Goal: Transaction & Acquisition: Purchase product/service

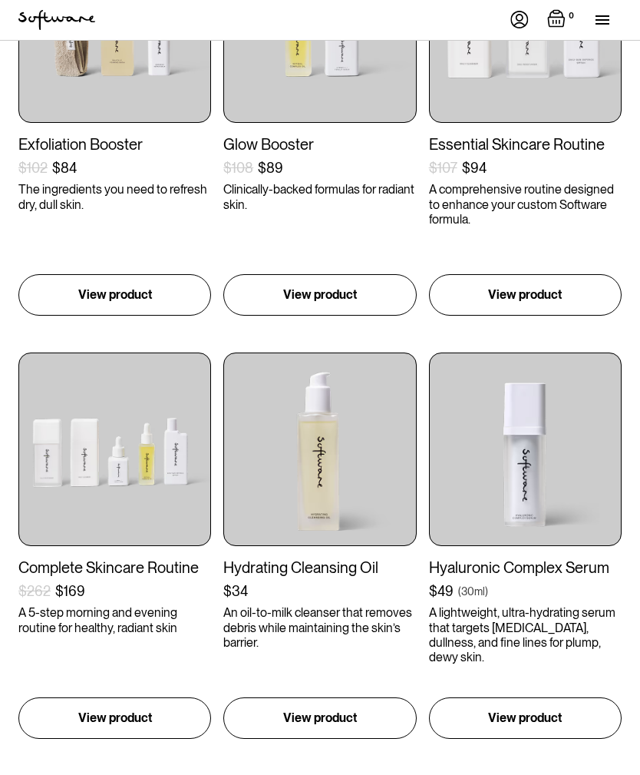
scroll to position [393, 0]
click at [55, 569] on div "Complete Skincare Routine" at bounding box center [114, 567] width 193 height 18
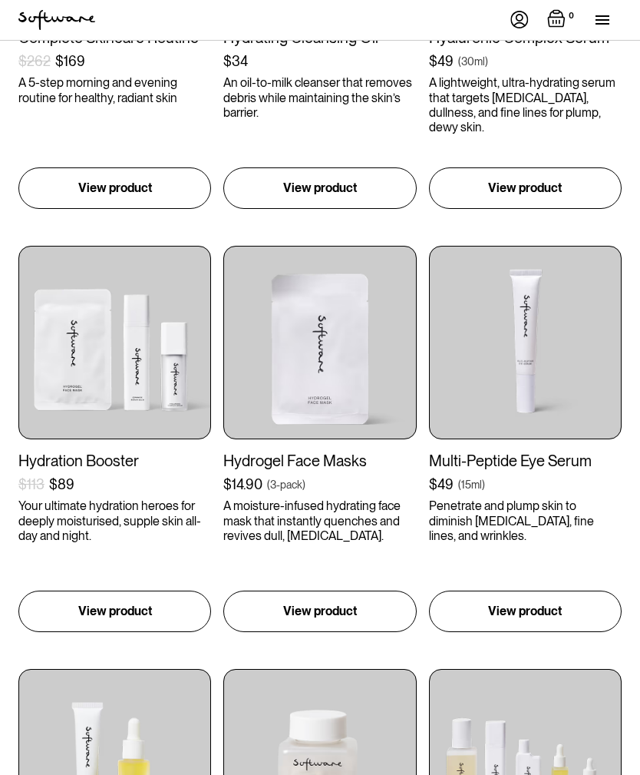
scroll to position [929, 0]
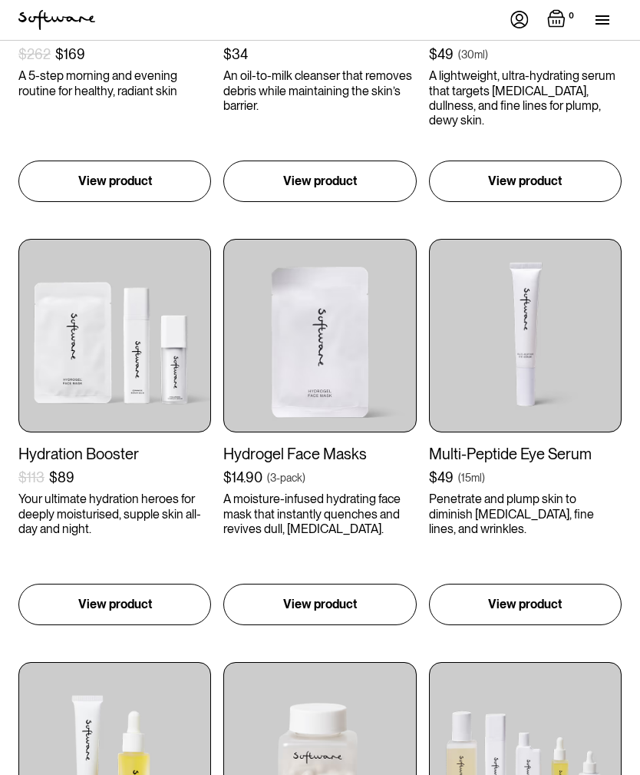
click at [544, 461] on div "Multi-Peptide Eye Serum $49 ( 15ml ) Penetrate and plump skin to diminish dark …" at bounding box center [525, 490] width 193 height 91
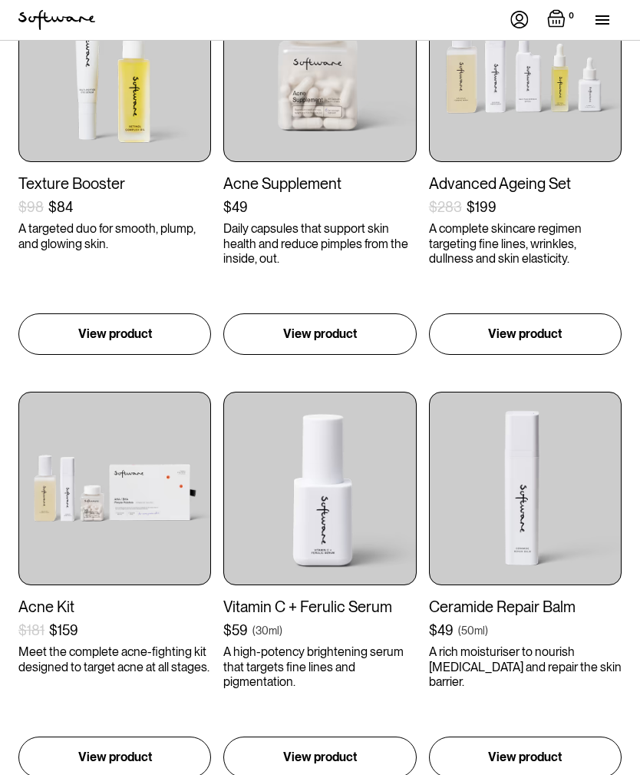
scroll to position [1656, 0]
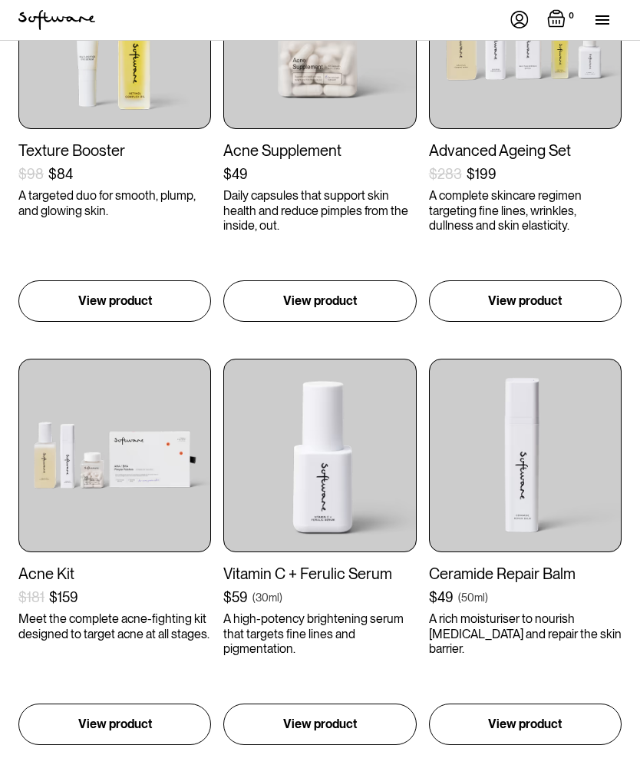
click at [351, 572] on div "Vitamin C + Ferulic Serum" at bounding box center [319, 573] width 193 height 18
click at [350, 589] on div "$59 ( 30ml )" at bounding box center [319, 597] width 193 height 17
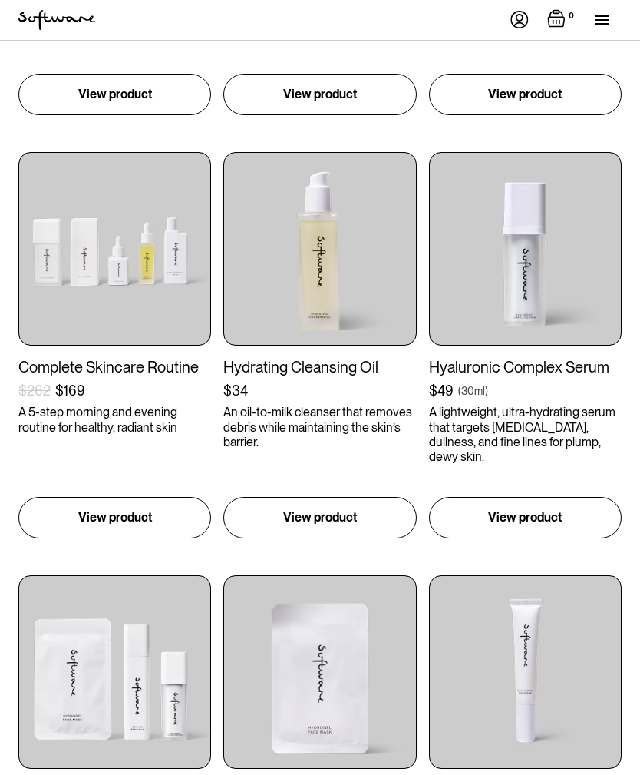
scroll to position [574, 0]
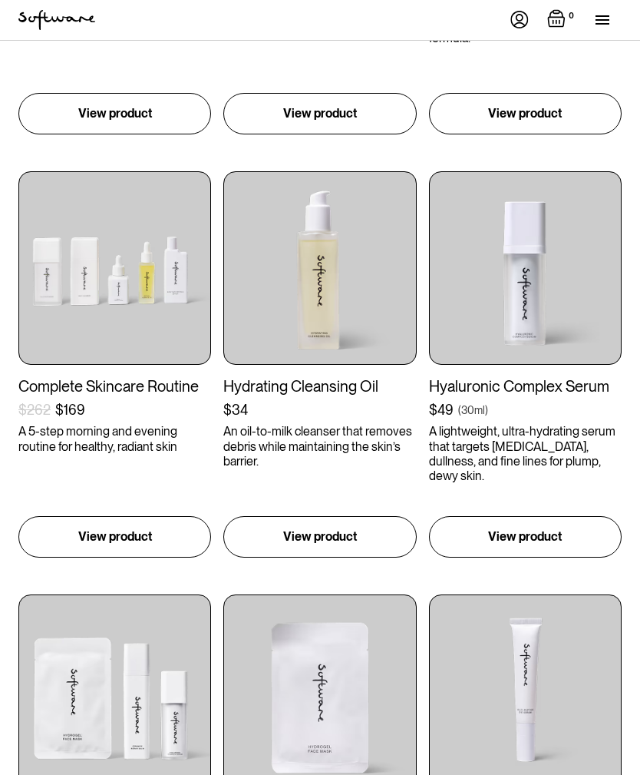
click at [547, 406] on div "$49 ( 30ml )" at bounding box center [525, 410] width 193 height 17
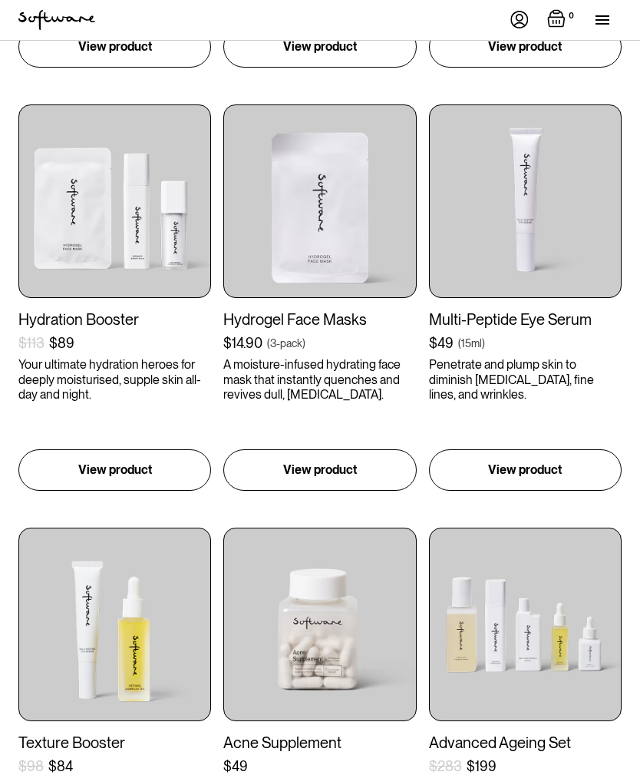
scroll to position [1073, 0]
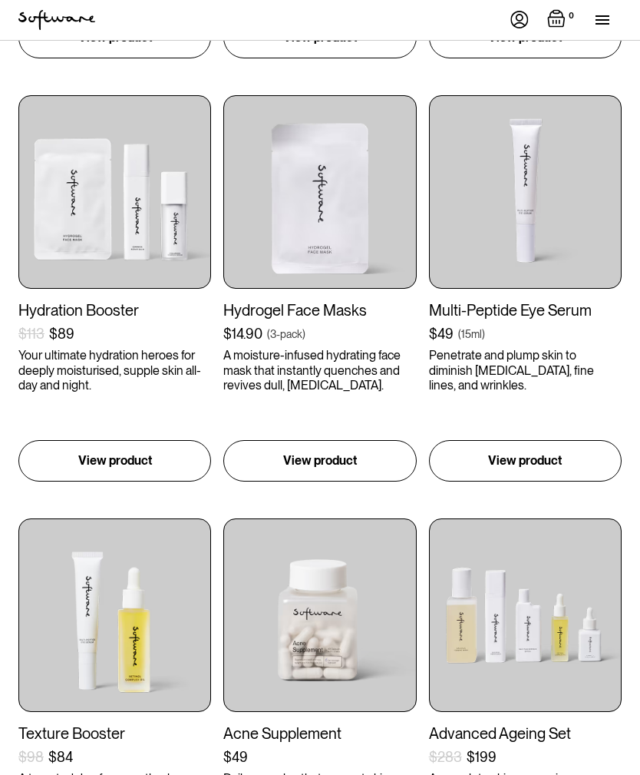
click at [534, 709] on img at bounding box center [525, 615] width 193 height 193
click at [536, 725] on div "Advanced Ageing Set" at bounding box center [525, 734] width 193 height 18
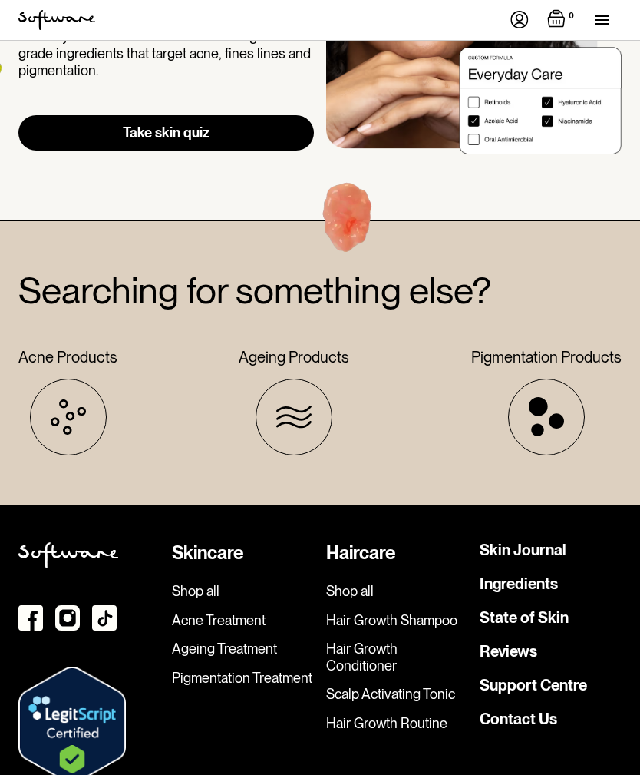
scroll to position [3470, 0]
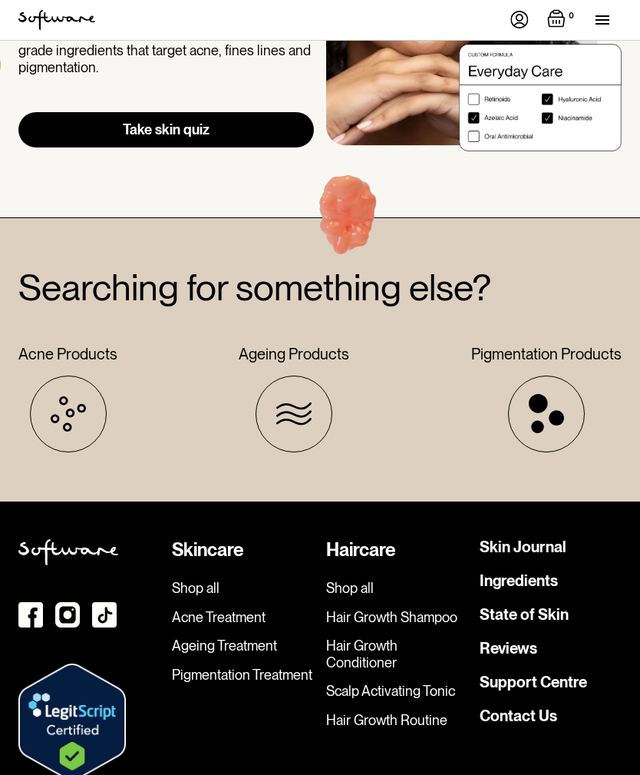
click at [276, 676] on link "Pigmentation Treatment" at bounding box center [243, 675] width 142 height 17
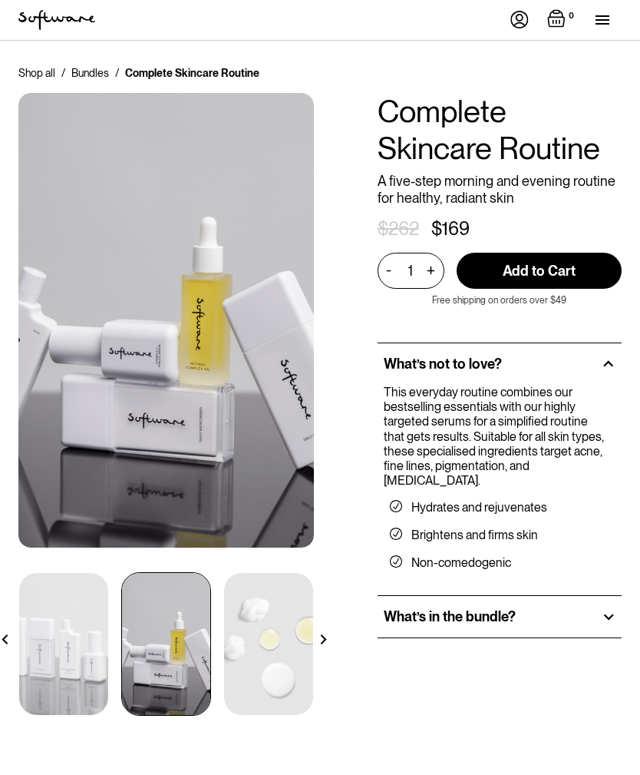
click at [154, 640] on img at bounding box center [166, 644] width 89 height 142
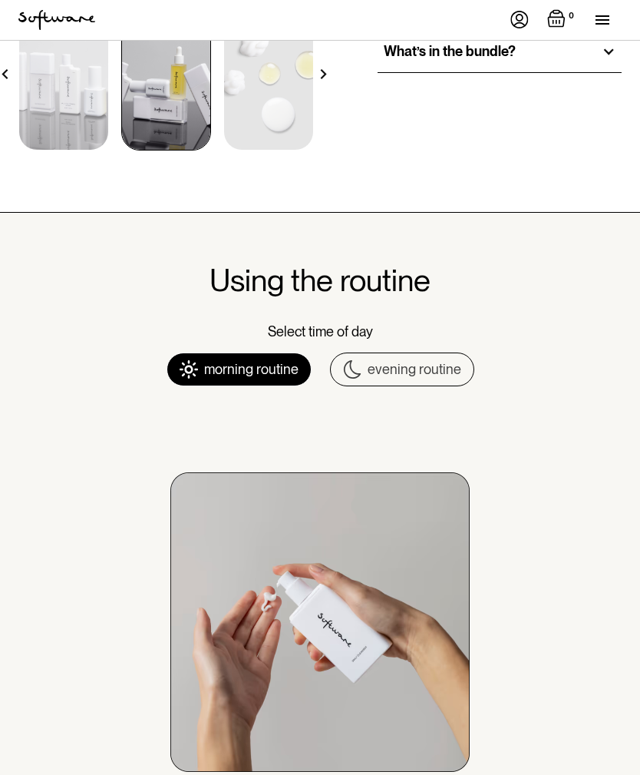
scroll to position [566, 0]
click at [428, 363] on div "evening routine" at bounding box center [415, 368] width 94 height 17
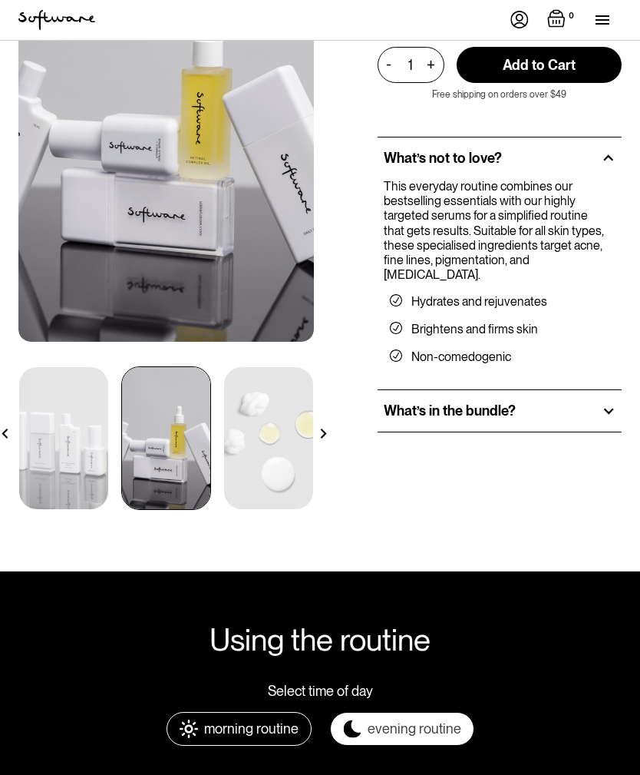
scroll to position [0, 0]
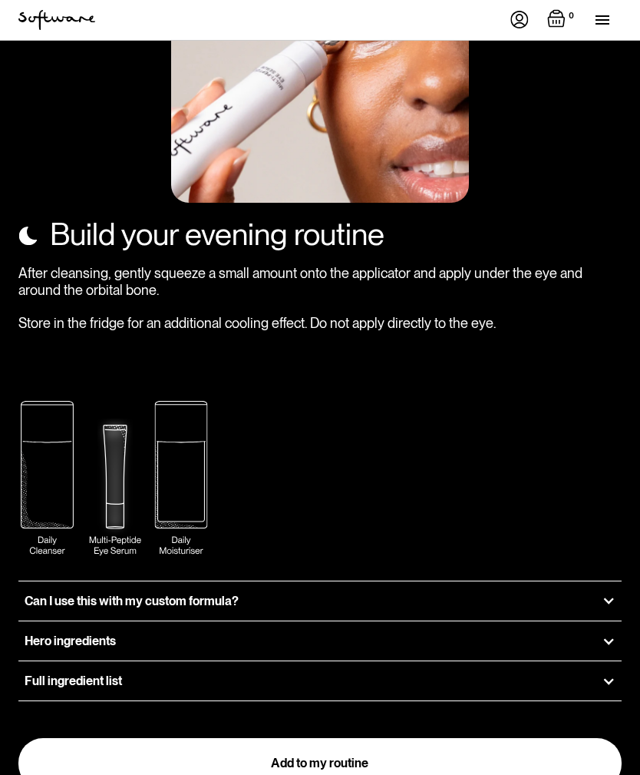
scroll to position [2426, 0]
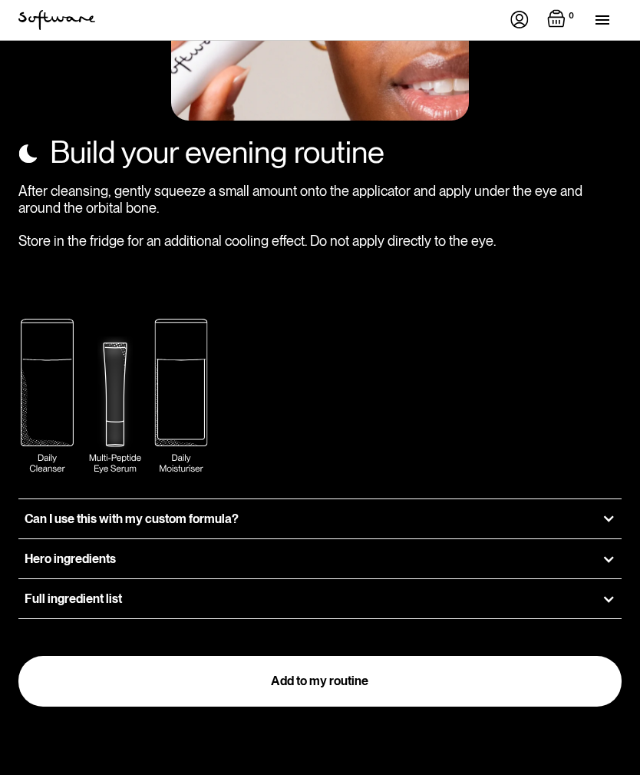
click at [34, 511] on h3 "Can I use this with my custom formula?" at bounding box center [132, 518] width 214 height 15
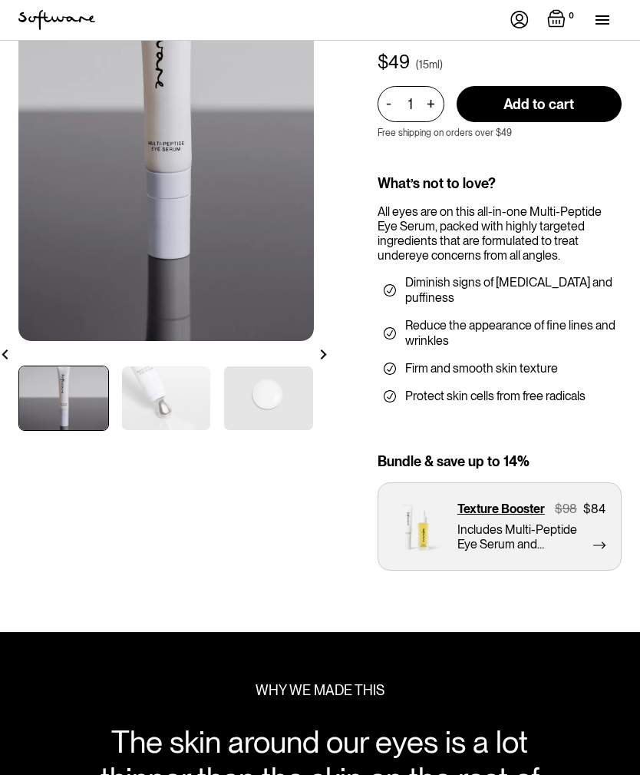
scroll to position [190, 0]
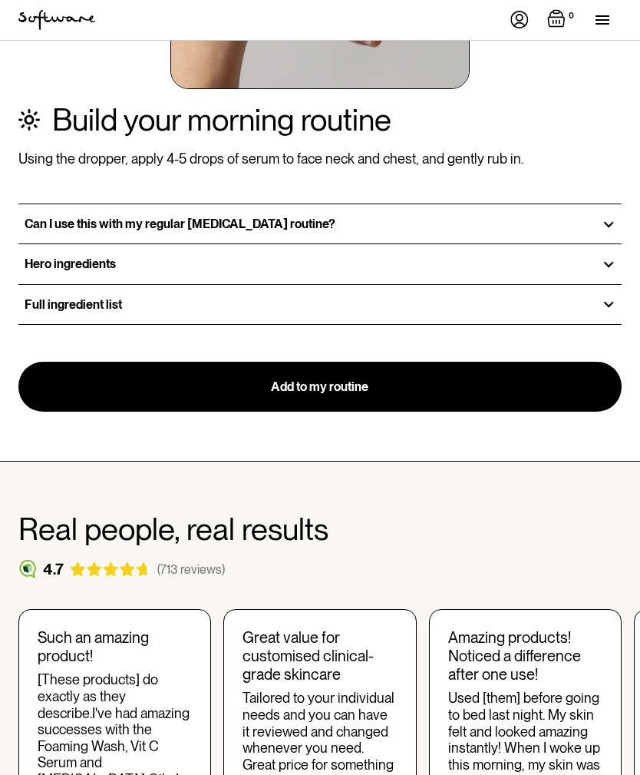
scroll to position [2654, 0]
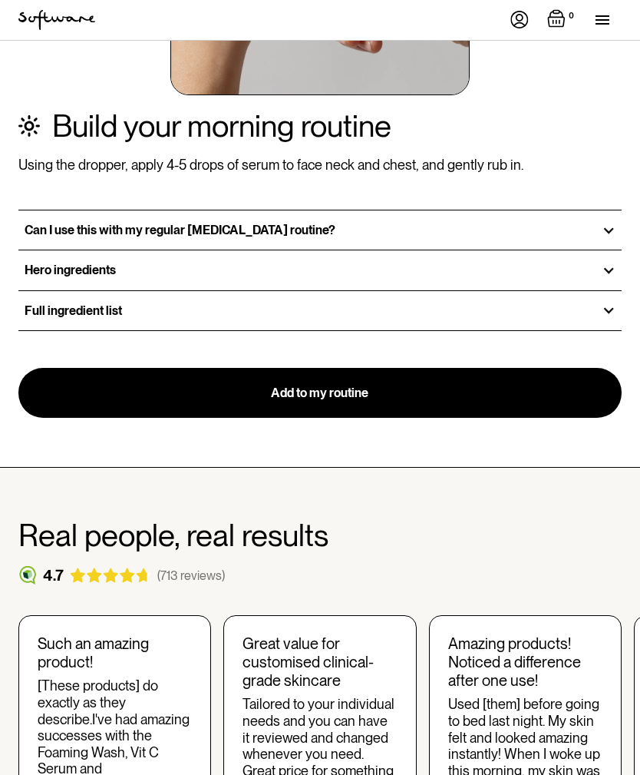
click at [496, 375] on link "Add to my routine" at bounding box center [320, 393] width 604 height 51
type input "Add to cart"
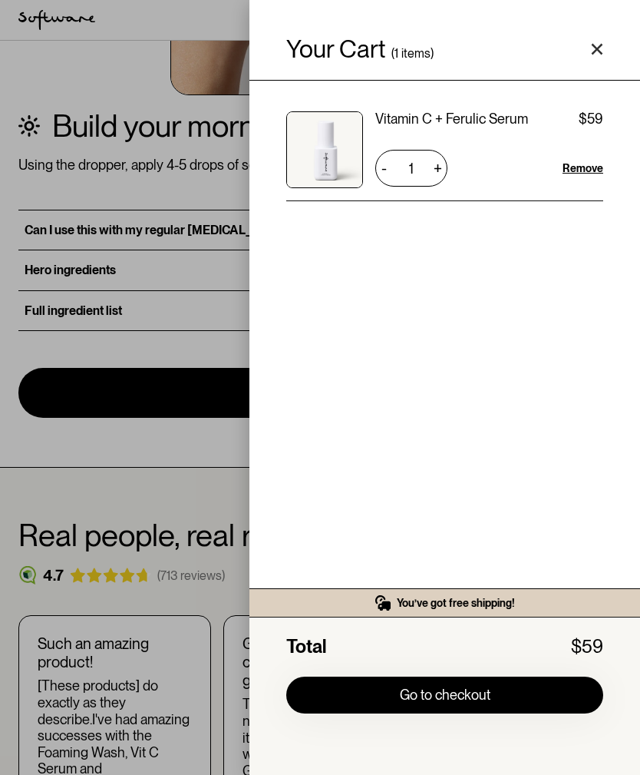
click at [68, 465] on div "Your Cart ( 1 items) Vitamin C + Ferulic Serum $59 $59 1 + - Remove You’ve got …" at bounding box center [320, 387] width 640 height 775
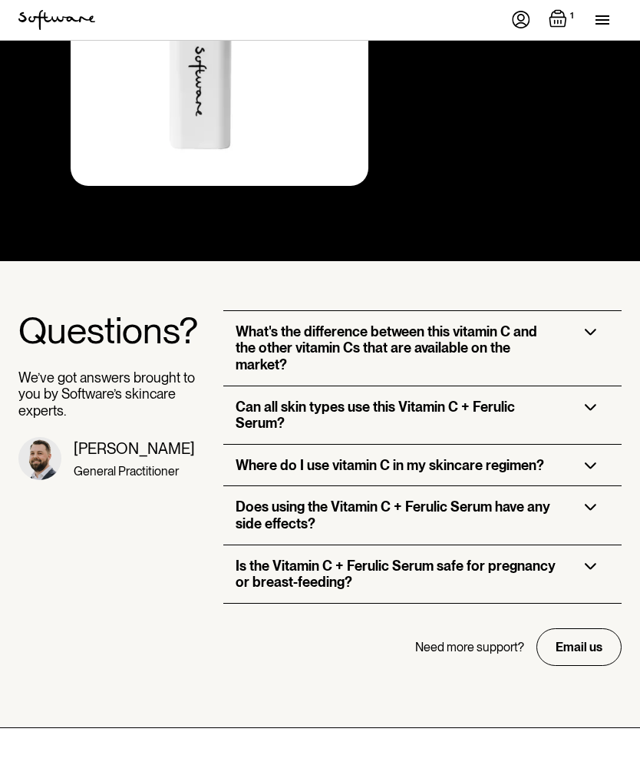
scroll to position [4174, 0]
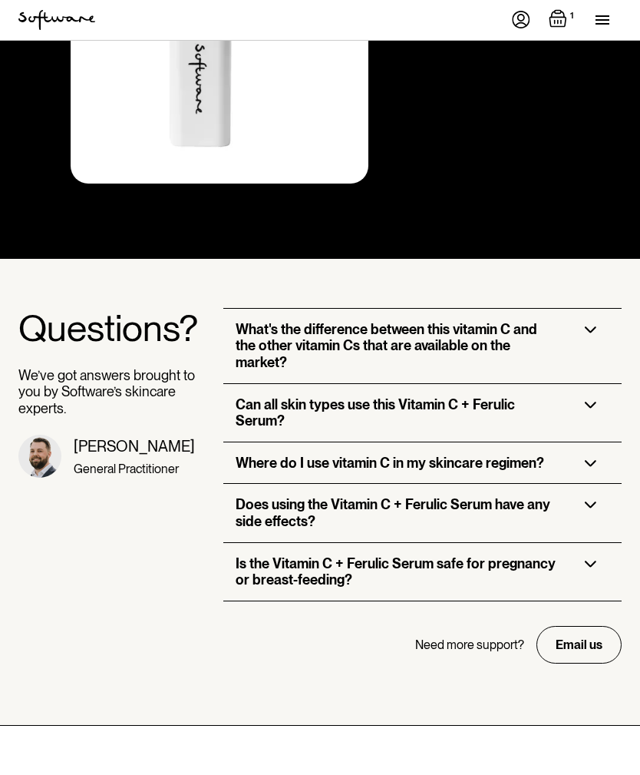
click at [594, 460] on img at bounding box center [591, 463] width 12 height 7
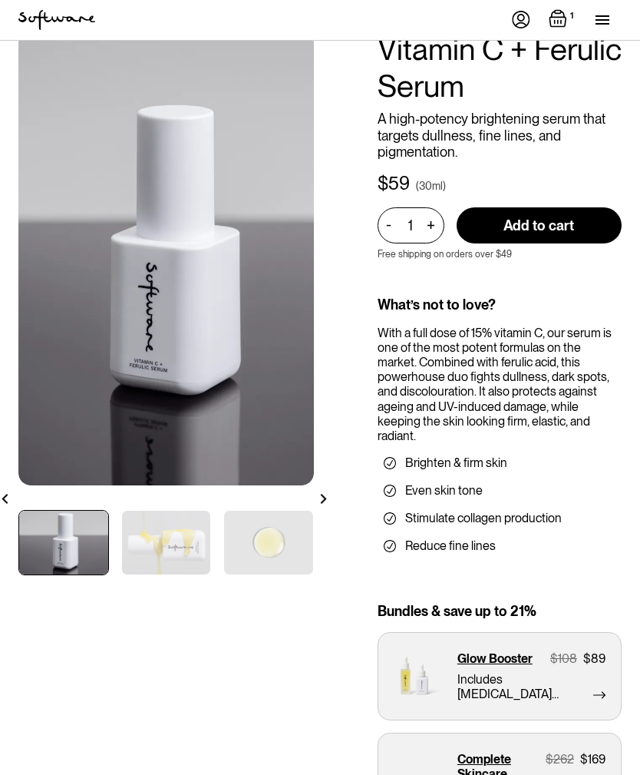
scroll to position [0, 0]
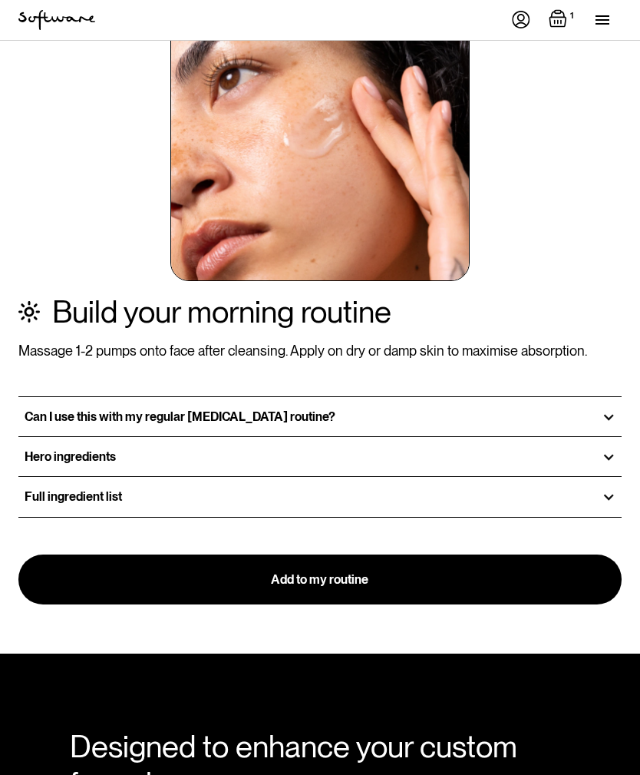
scroll to position [2237, 0]
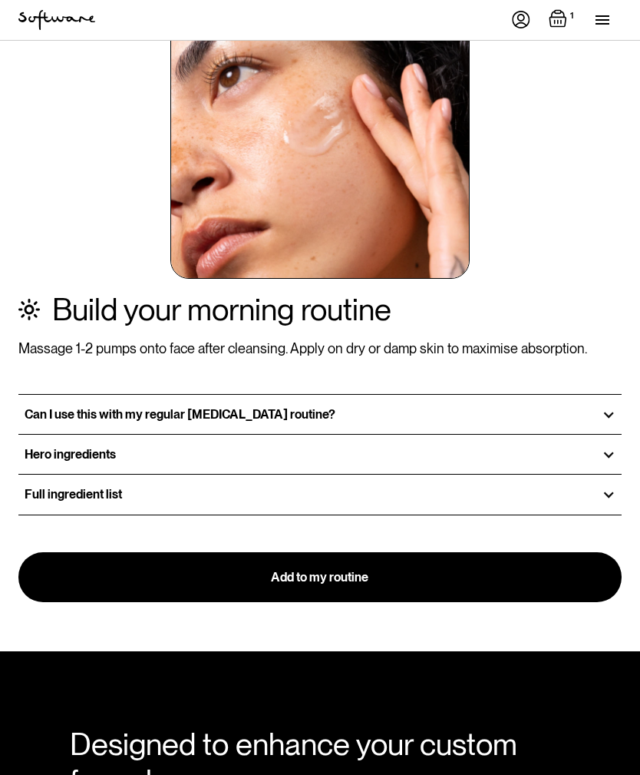
click at [41, 408] on strong "Can I use this with my regular [MEDICAL_DATA] routine?" at bounding box center [180, 415] width 311 height 15
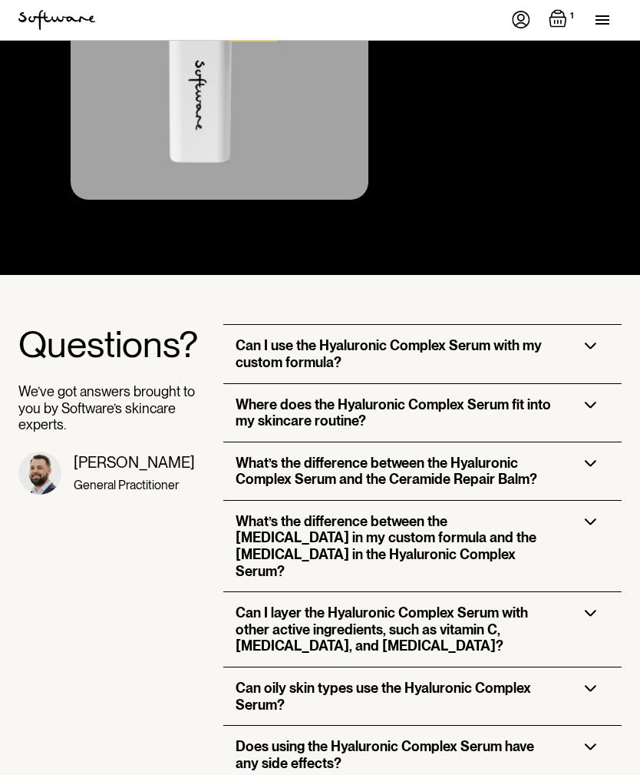
scroll to position [3310, 0]
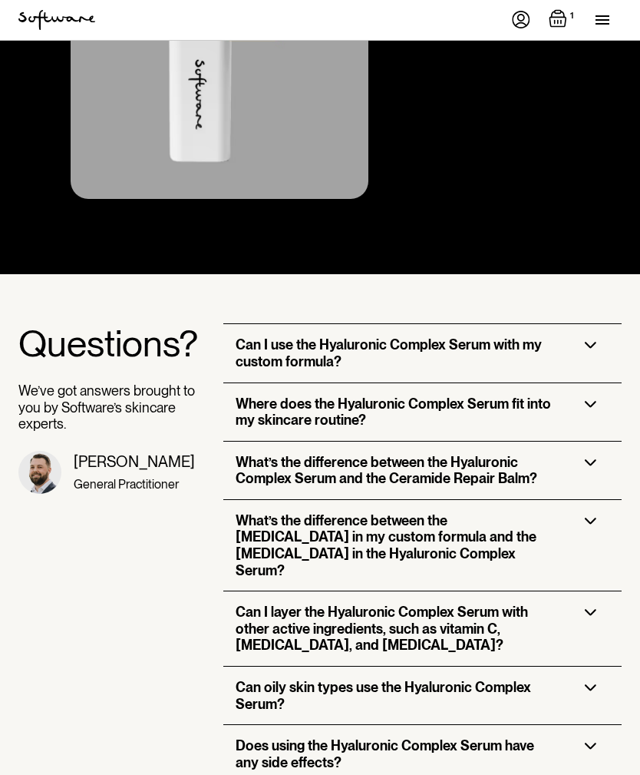
click at [597, 402] on img at bounding box center [591, 405] width 12 height 7
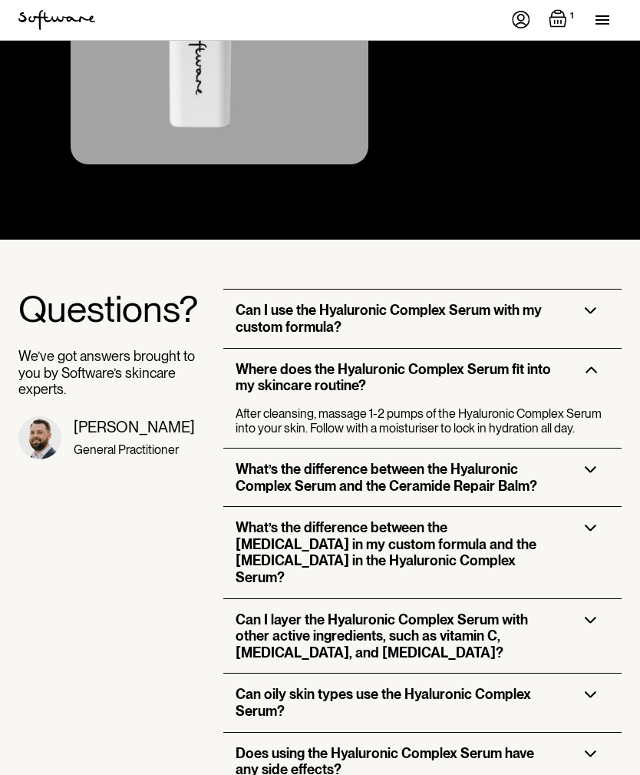
scroll to position [3385, 0]
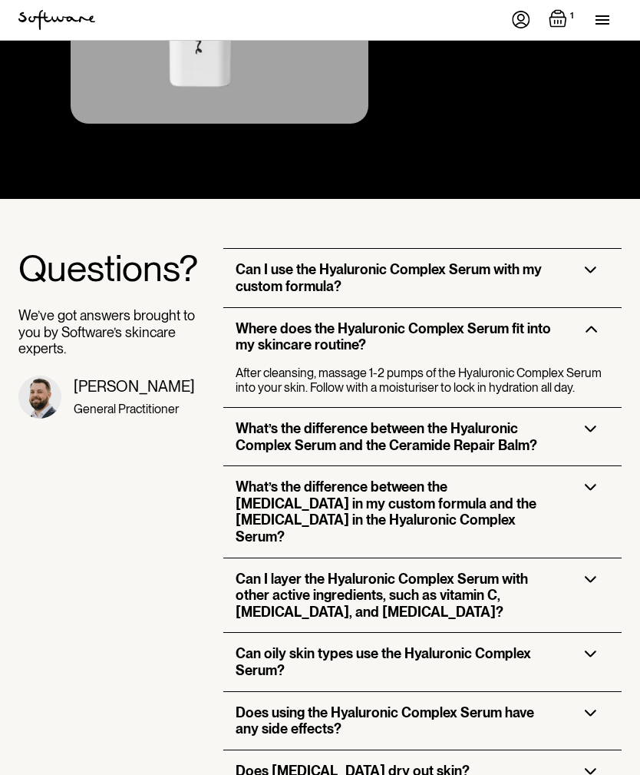
click at [609, 410] on div "What’s the difference between the Hyaluronic Complex Serum and the Ceramide Rep…" at bounding box center [422, 437] width 398 height 58
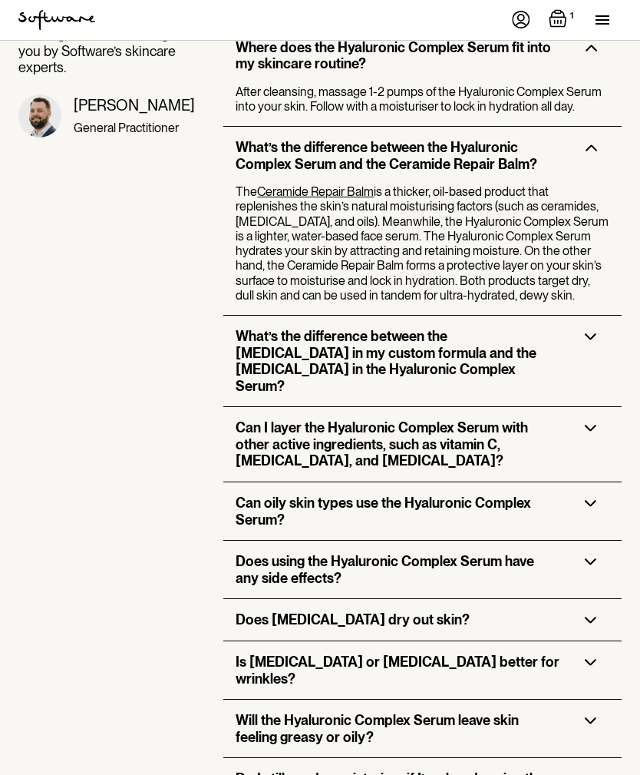
scroll to position [3669, 0]
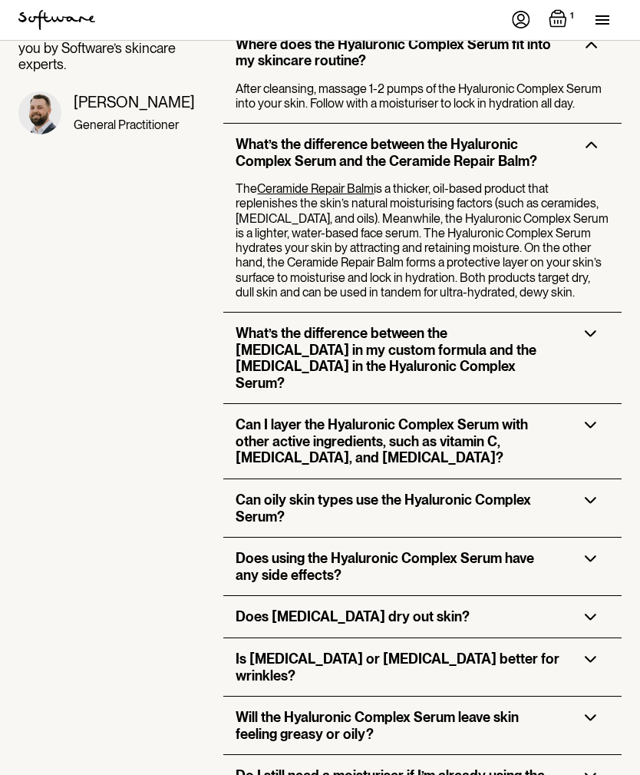
click at [609, 405] on div "Can I layer the Hyaluronic Complex Serum with other active ingredients, such as…" at bounding box center [422, 442] width 398 height 74
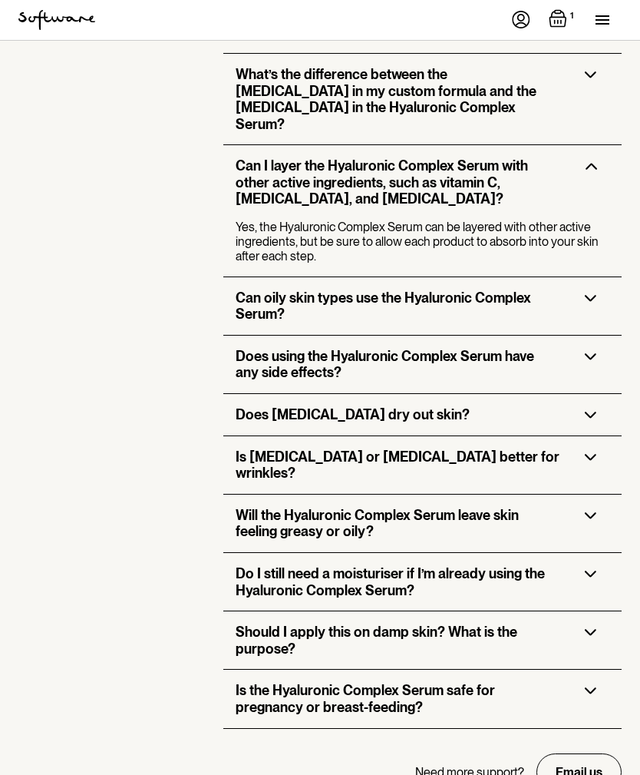
scroll to position [3930, 0]
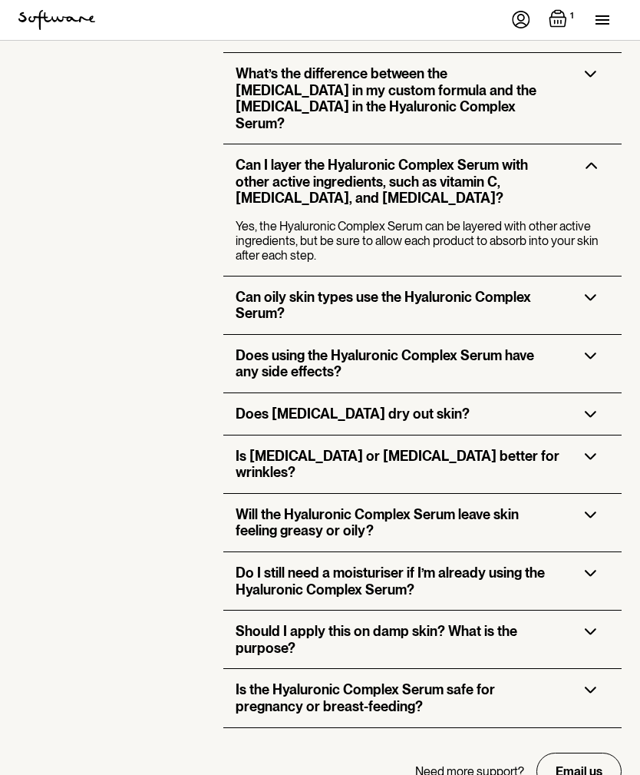
click at [592, 453] on img at bounding box center [591, 456] width 12 height 7
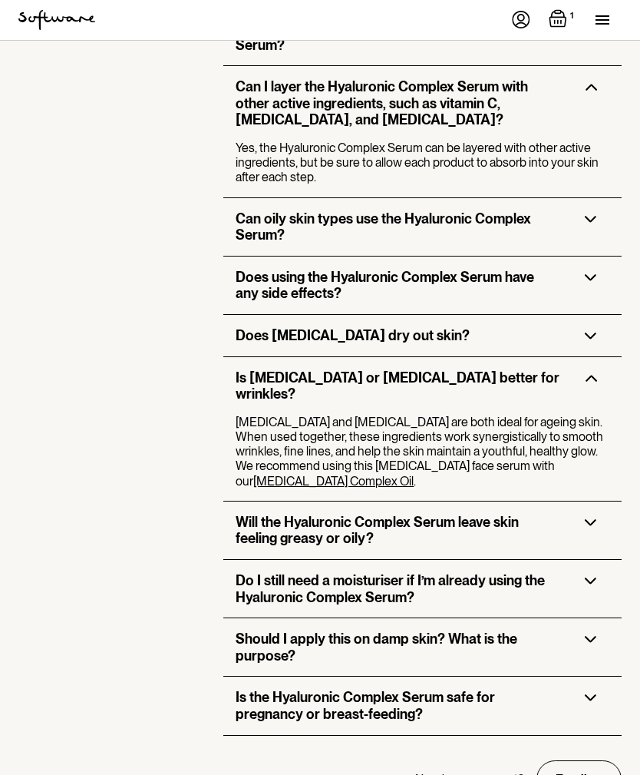
scroll to position [4000, 0]
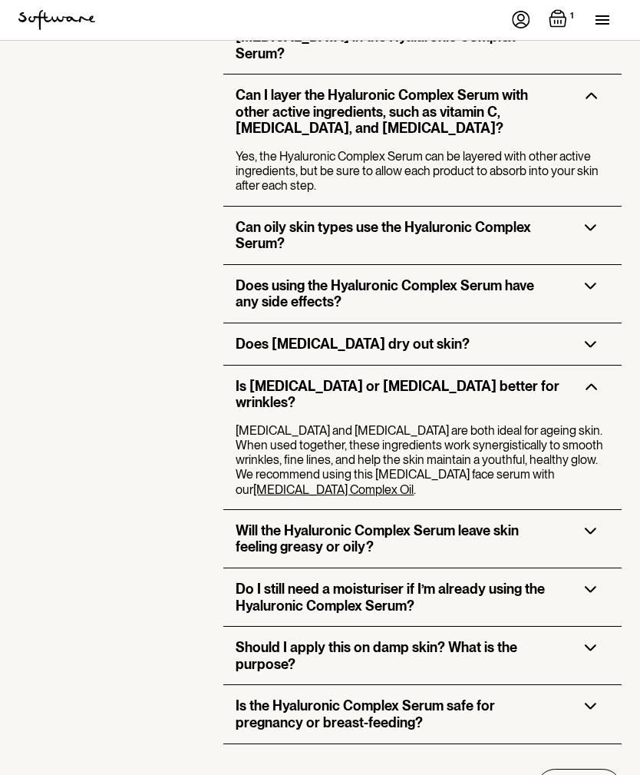
click at [414, 482] on link "[MEDICAL_DATA] Complex Oil" at bounding box center [333, 489] width 160 height 15
click at [253, 580] on h3 "Do I still need a moisturiser if I’m already using the Hyaluronic Complex Serum?" at bounding box center [398, 596] width 325 height 33
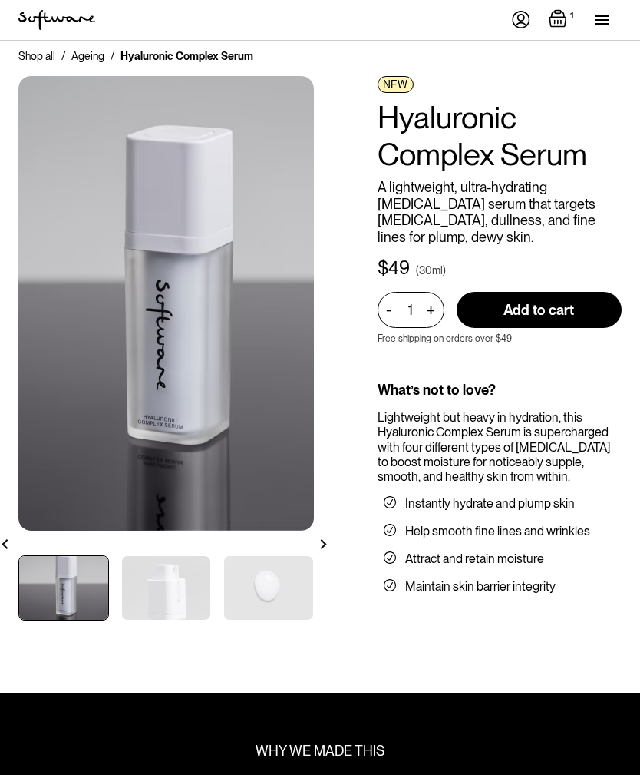
scroll to position [0, 0]
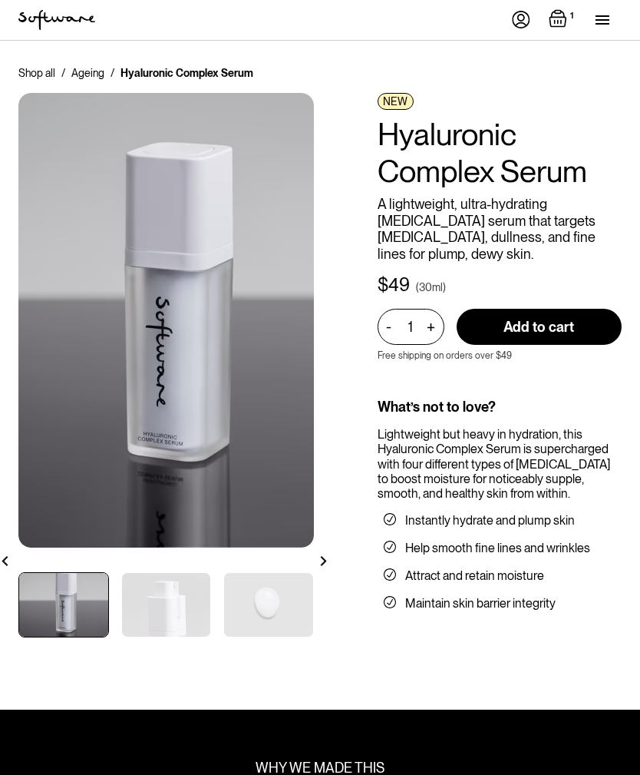
click at [324, 564] on img at bounding box center [324, 561] width 10 height 10
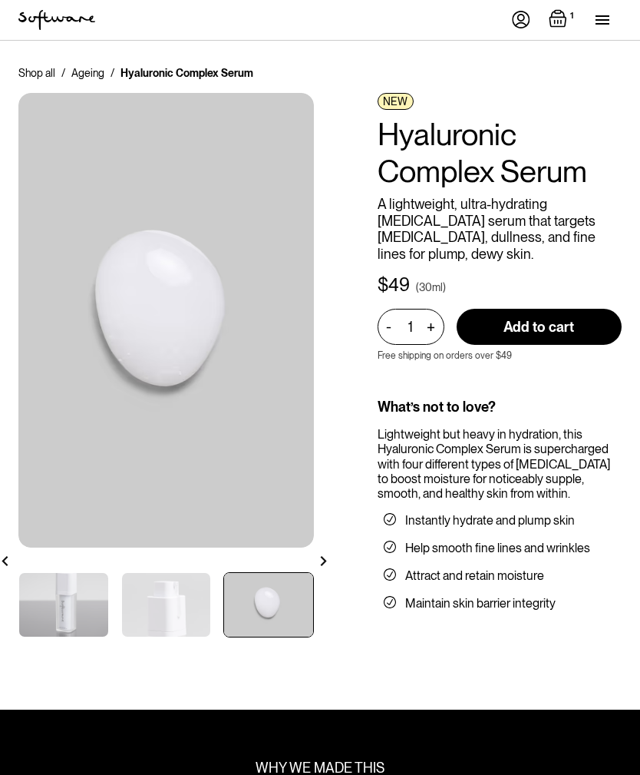
click at [288, 609] on img at bounding box center [268, 605] width 89 height 64
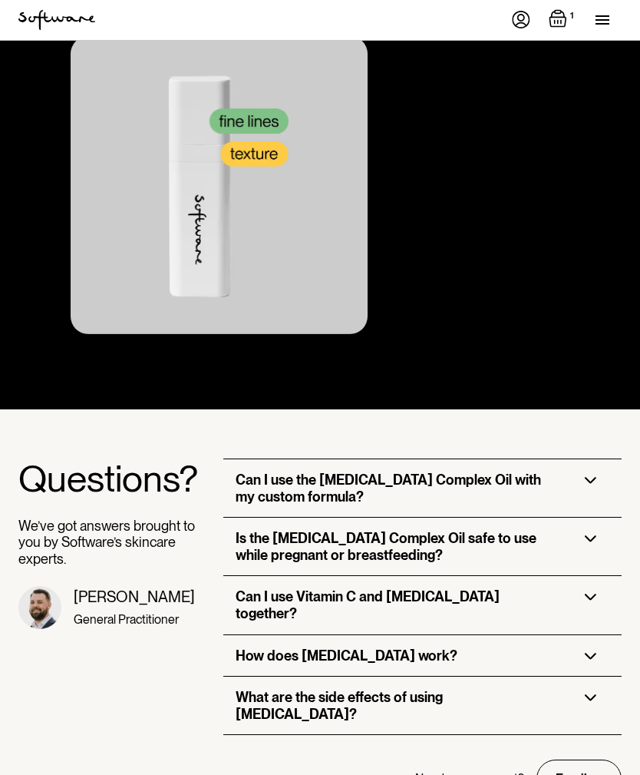
scroll to position [4238, 0]
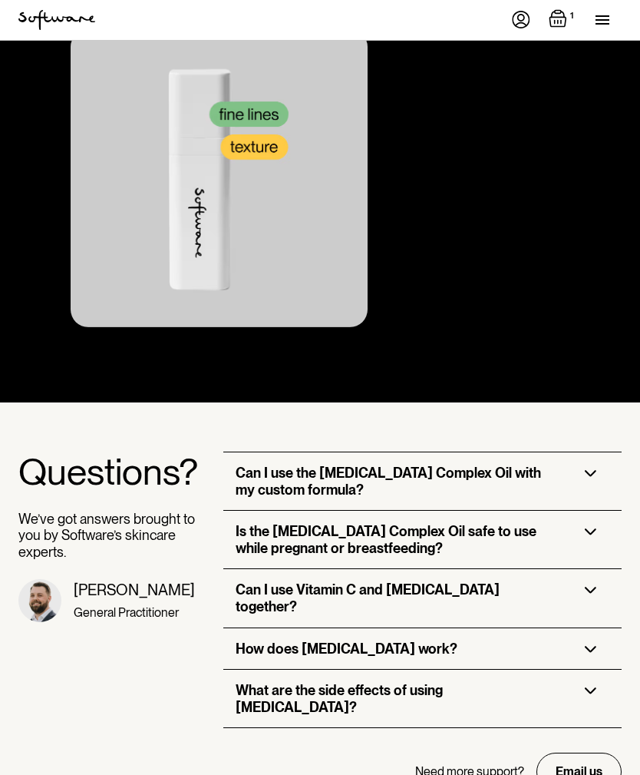
click at [596, 570] on div "Can I use Vitamin C and [MEDICAL_DATA] together?" at bounding box center [422, 599] width 398 height 58
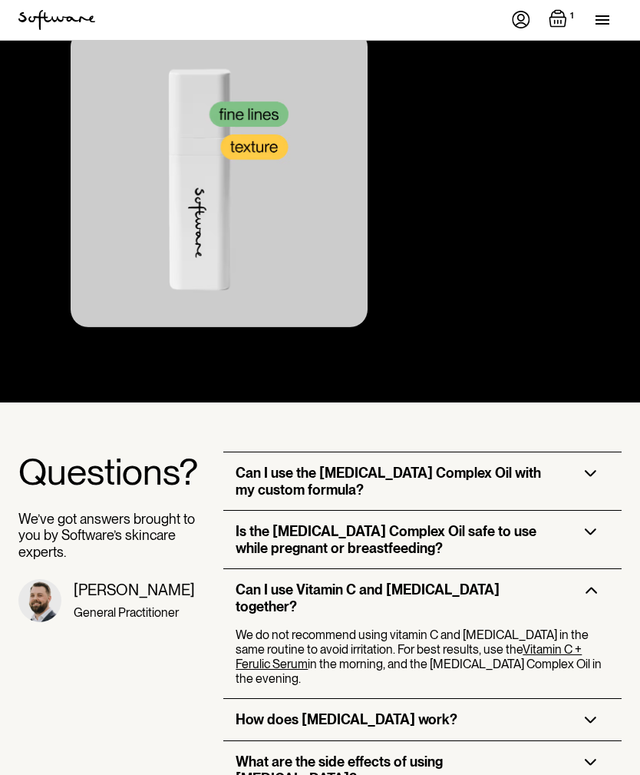
click at [585, 716] on img at bounding box center [591, 719] width 12 height 7
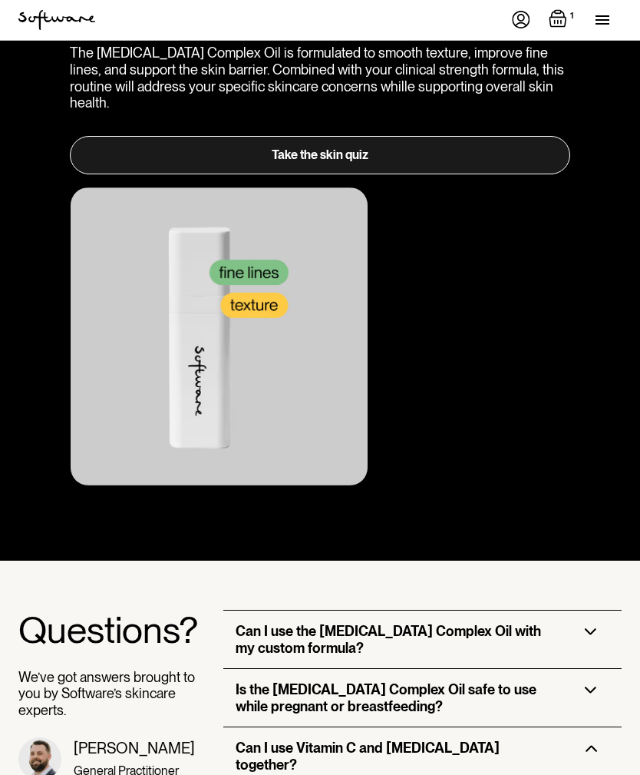
click at [255, 623] on h3 "Can I use the [MEDICAL_DATA] Complex Oil with my custom formula?" at bounding box center [398, 639] width 325 height 33
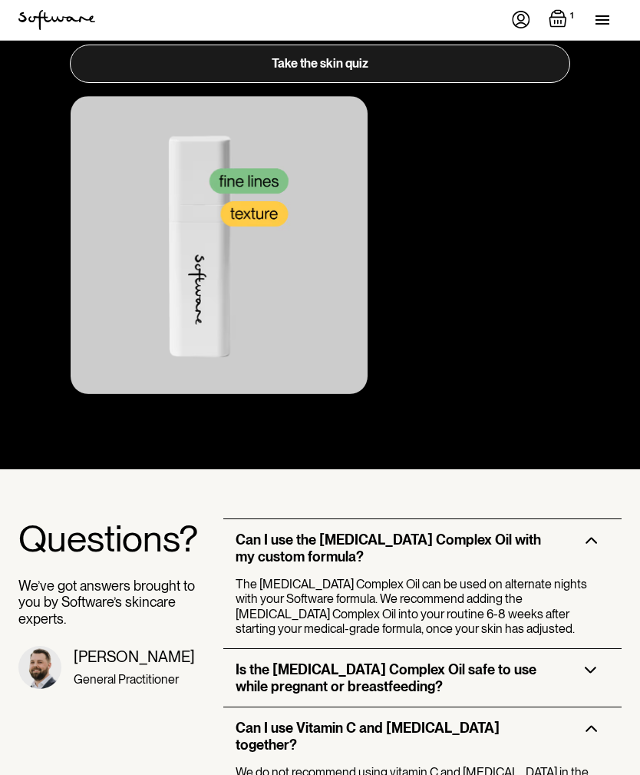
scroll to position [4172, 0]
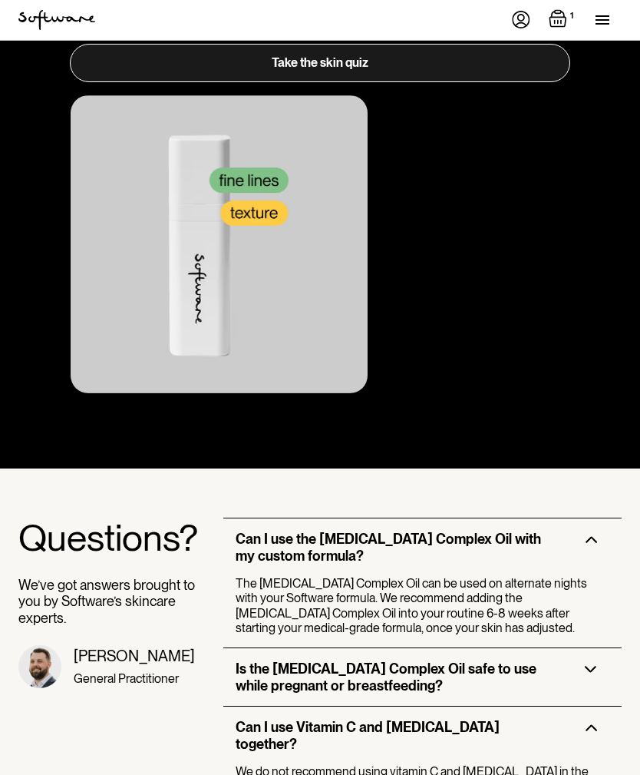
click at [225, 649] on div "Is the Retinol Complex Oil safe to use while pregnant or breastfeeding?" at bounding box center [422, 678] width 398 height 58
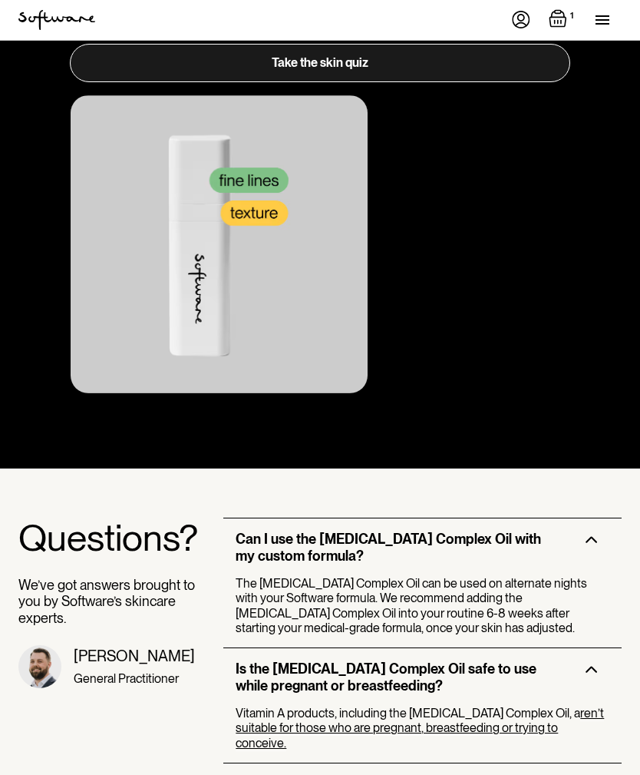
click at [260, 660] on h3 "Is the Retinol Complex Oil safe to use while pregnant or breastfeeding?" at bounding box center [398, 676] width 325 height 33
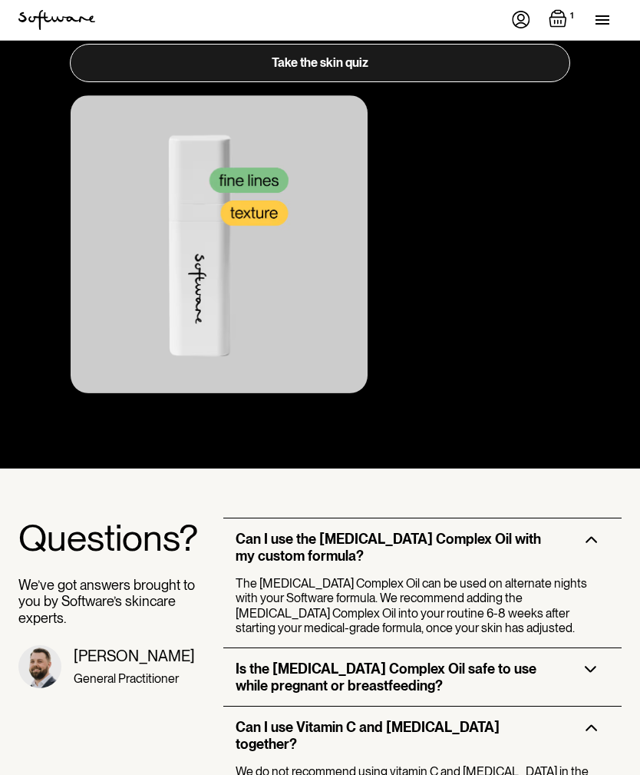
click at [248, 660] on h3 "Is the Retinol Complex Oil safe to use while pregnant or breastfeeding?" at bounding box center [398, 676] width 325 height 33
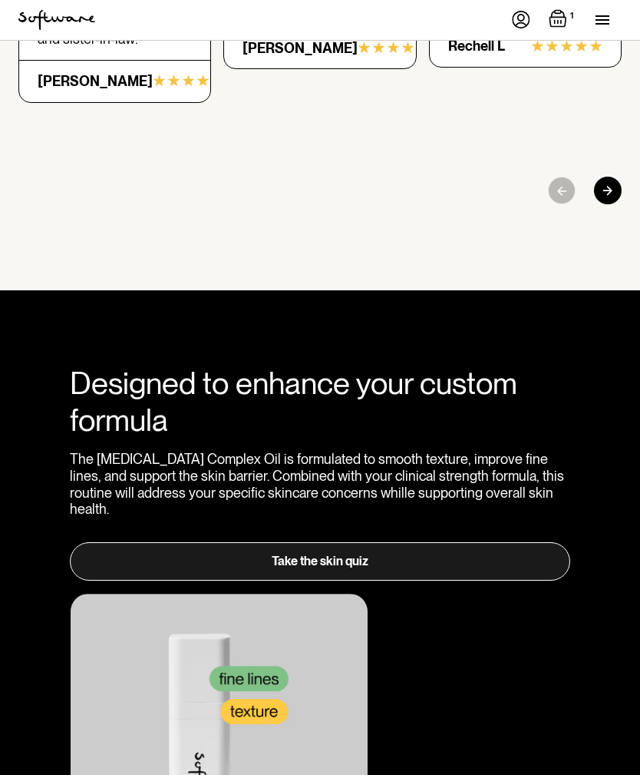
scroll to position [3655, 0]
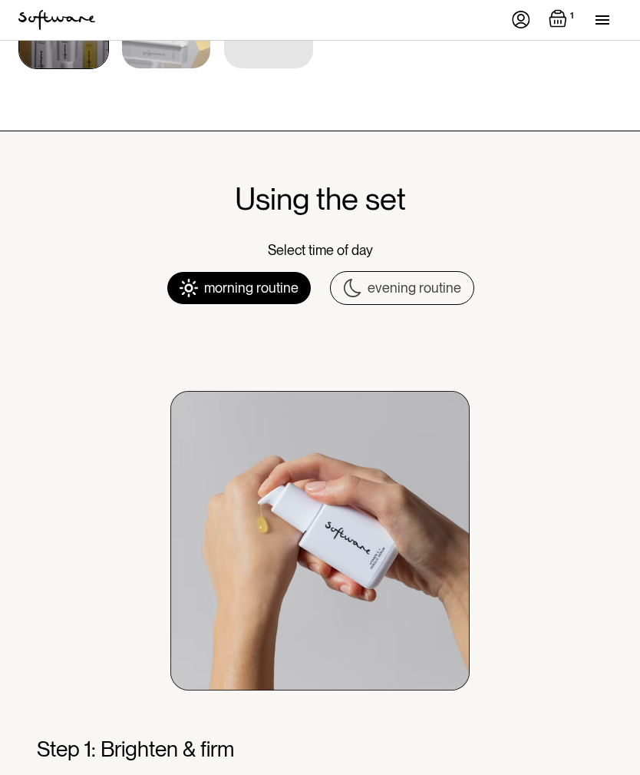
scroll to position [644, 0]
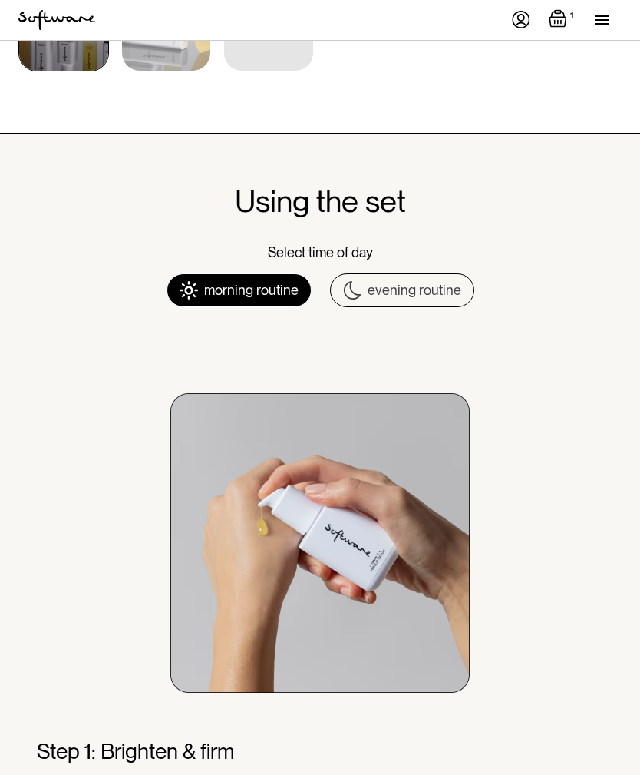
click at [447, 291] on div "evening routine" at bounding box center [415, 290] width 94 height 17
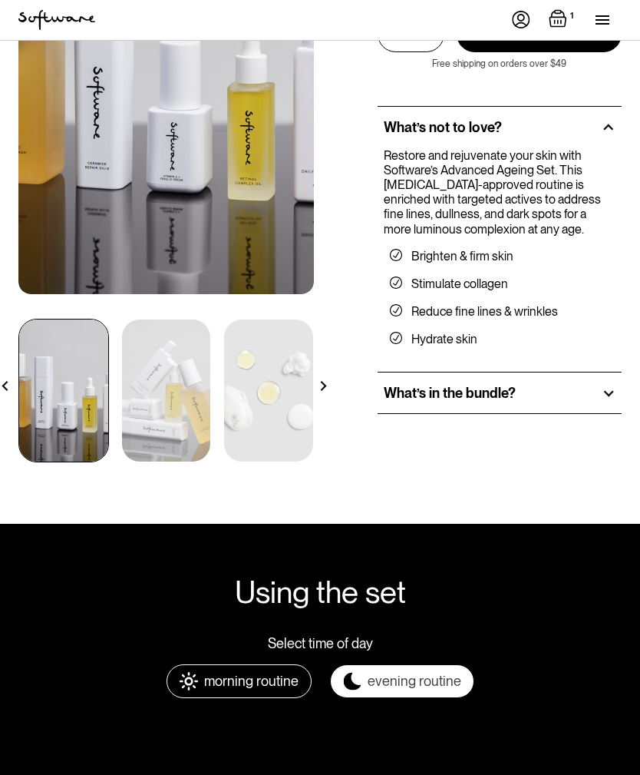
scroll to position [252, 0]
